Goal: Task Accomplishment & Management: Complete application form

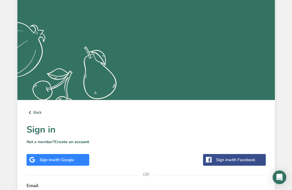
scroll to position [59, 0]
click at [242, 159] on span "with Facebook" at bounding box center [242, 159] width 27 height 5
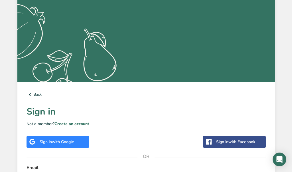
scroll to position [78, 0]
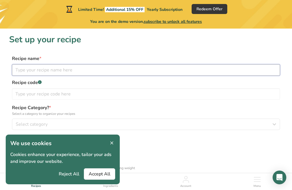
click at [35, 70] on input "text" at bounding box center [146, 69] width 268 height 11
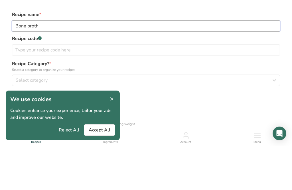
type input "Bone broth"
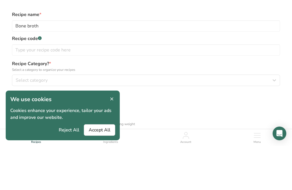
click at [45, 79] on label "Recipe code .a-a{fill:#347362;}.b-a{fill:#fff;}" at bounding box center [146, 82] width 268 height 7
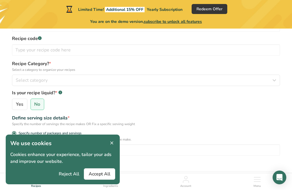
click at [40, 39] on icon at bounding box center [40, 38] width 0 height 1
click at [40, 39] on rect at bounding box center [40, 38] width 4 height 4
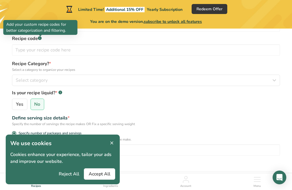
click at [97, 180] on button "Accept All" at bounding box center [99, 173] width 31 height 11
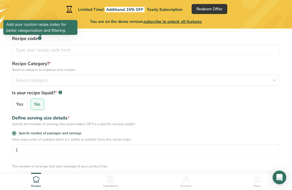
click at [38, 40] on icon ".a-a{fill:#347362;}.b-a{fill:#fff;}" at bounding box center [40, 38] width 4 height 4
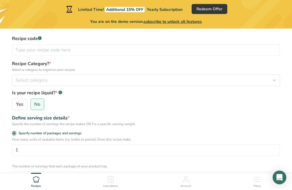
click at [56, 37] on label "Recipe code .a-a{fill:#347362;}.b-a{fill:#fff;}" at bounding box center [146, 38] width 268 height 7
click at [68, 37] on label "Recipe code .a-a{fill:#347362;}.b-a{fill:#fff;}" at bounding box center [146, 38] width 268 height 7
click at [109, 37] on label "Recipe code .a-a{fill:#347362;}.b-a{fill:#fff;}" at bounding box center [146, 38] width 268 height 7
click at [55, 75] on button "Select category" at bounding box center [146, 79] width 268 height 11
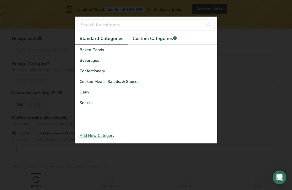
click at [104, 138] on div "Add New Category" at bounding box center [146, 135] width 142 height 6
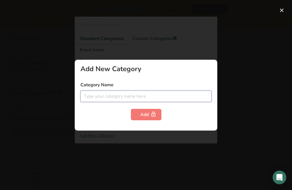
click at [104, 102] on input "text" at bounding box center [145, 95] width 131 height 11
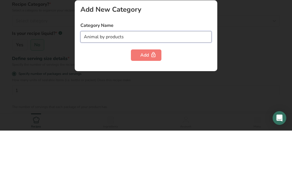
type input "Animal by products"
click at [148, 111] on div "Add" at bounding box center [146, 114] width 12 height 7
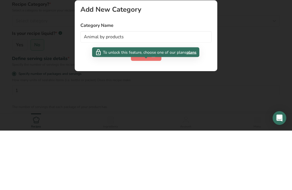
scroll to position [103, 0]
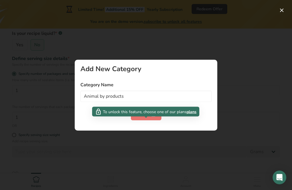
click at [281, 12] on button "button" at bounding box center [281, 10] width 9 height 9
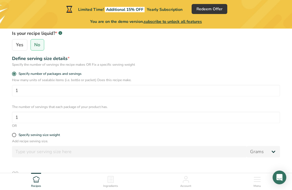
click at [20, 42] on span "Yes" at bounding box center [19, 45] width 7 height 6
click at [16, 43] on input "Yes" at bounding box center [14, 45] width 4 height 4
radio input "true"
radio input "false"
select select "22"
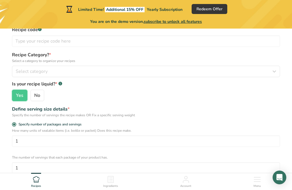
scroll to position [52, 0]
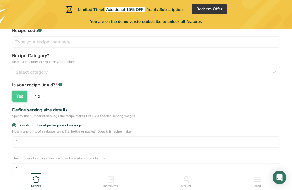
click at [275, 72] on icon "button" at bounding box center [274, 72] width 7 height 10
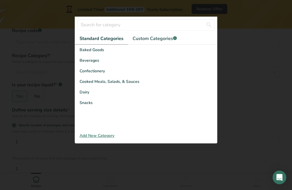
click at [90, 63] on span "Beverages" at bounding box center [90, 60] width 20 height 6
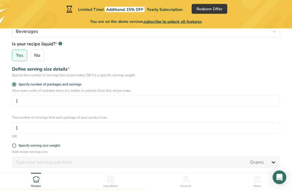
scroll to position [93, 0]
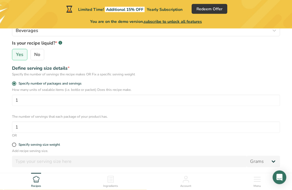
click at [12, 146] on span at bounding box center [14, 145] width 4 height 4
click at [12, 146] on input "Specify serving size weight" at bounding box center [14, 145] width 4 height 4
radio input "true"
radio input "false"
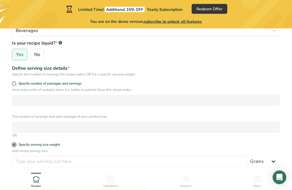
scroll to position [94, 0]
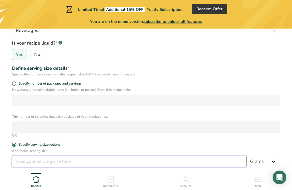
click at [67, 164] on input "number" at bounding box center [129, 161] width 235 height 11
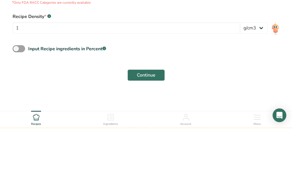
scroll to position [239, 0]
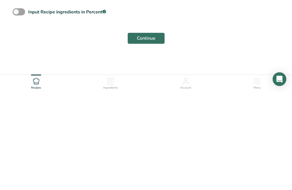
type input "500"
click at [17, 106] on span at bounding box center [19, 109] width 13 height 7
click at [16, 108] on input "Input Recipe ingredients in Percent .a-a{fill:#347362;}.b-a{fill:#fff;}" at bounding box center [15, 110] width 4 height 4
checkbox input "true"
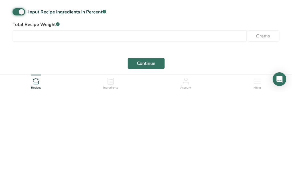
scroll to position [220, 0]
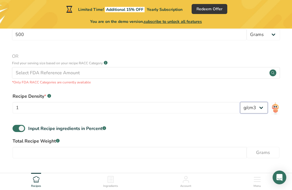
click at [263, 108] on select "lb/ft3 g/cm3" at bounding box center [254, 107] width 28 height 11
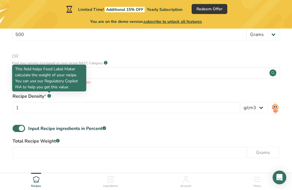
click at [51, 96] on rect at bounding box center [49, 96] width 4 height 4
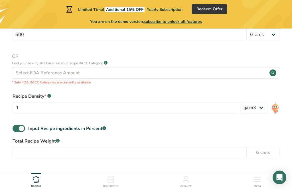
click at [50, 94] on rect at bounding box center [49, 96] width 4 height 4
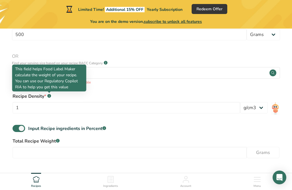
click at [115, 92] on div "Recipe Density * .a-a{fill:#347362;}.b-a{fill:#fff;} 1 lb/ft3 g/cm3" at bounding box center [146, 104] width 274 height 31
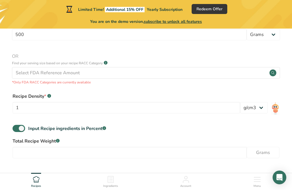
click at [143, 184] on button "Continue" at bounding box center [146, 179] width 37 height 11
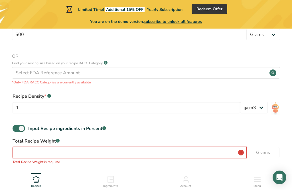
click at [51, 154] on input "number" at bounding box center [130, 152] width 234 height 11
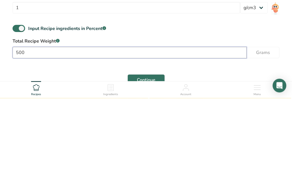
type input "500"
click at [147, 168] on span "Continue" at bounding box center [146, 171] width 19 height 7
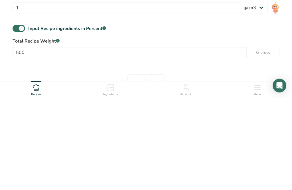
scroll to position [245, 0]
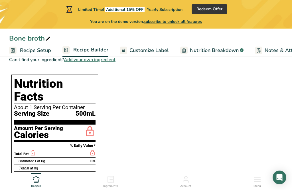
scroll to position [118, 0]
click at [158, 54] on span "Customize Label" at bounding box center [149, 51] width 39 height 8
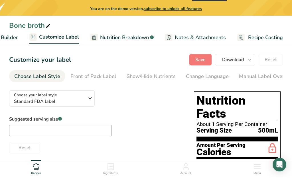
scroll to position [14, 0]
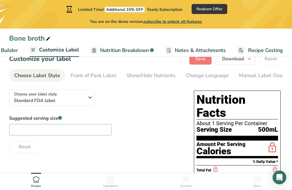
click at [94, 96] on button "Choose your label style Standard FDA label" at bounding box center [52, 97] width 86 height 16
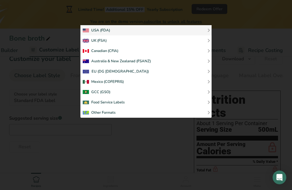
click at [106, 42] on div "UK (FSA)" at bounding box center [95, 40] width 24 height 7
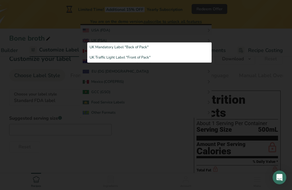
click at [131, 47] on link "UK Mandatory Label "Back of Pack"" at bounding box center [149, 48] width 124 height 10
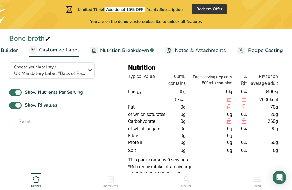
scroll to position [0, 0]
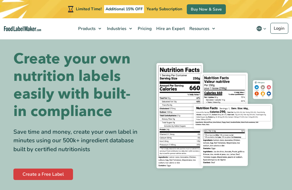
click at [55, 168] on link "Create a Free Label" at bounding box center [43, 173] width 60 height 11
